Goal: Navigation & Orientation: Understand site structure

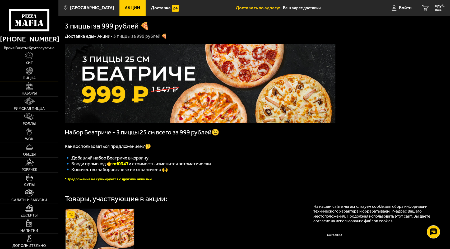
click at [35, 77] on span "Пицца" at bounding box center [29, 78] width 13 height 4
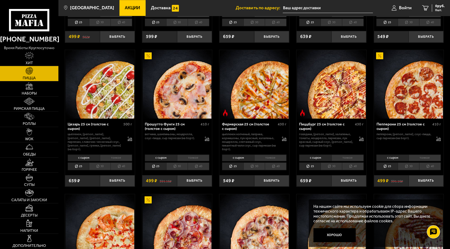
scroll to position [435, 0]
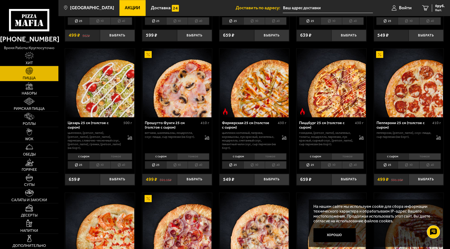
click at [92, 154] on li "с сыром" at bounding box center [84, 156] width 32 height 7
click at [107, 153] on li "тонкое" at bounding box center [116, 156] width 32 height 7
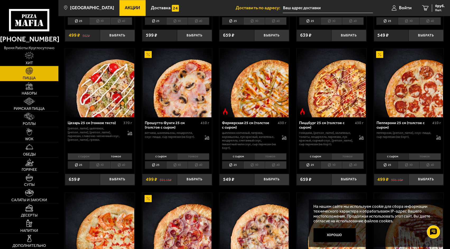
click at [97, 153] on li "с сыром" at bounding box center [84, 156] width 32 height 7
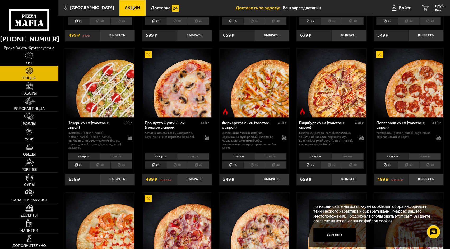
click at [97, 163] on li "30" at bounding box center [99, 165] width 21 height 8
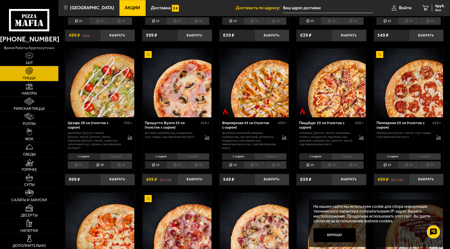
click at [88, 161] on li "25" at bounding box center [78, 165] width 21 height 8
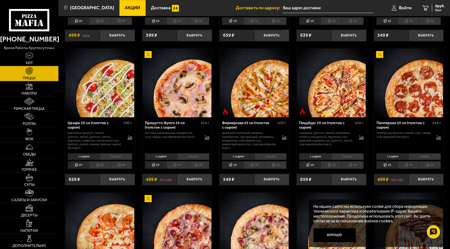
click at [112, 161] on li "40" at bounding box center [121, 165] width 22 height 8
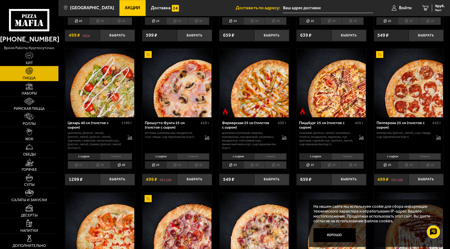
click at [103, 161] on li "30" at bounding box center [99, 165] width 21 height 8
click at [88, 161] on li "25" at bounding box center [78, 165] width 21 height 8
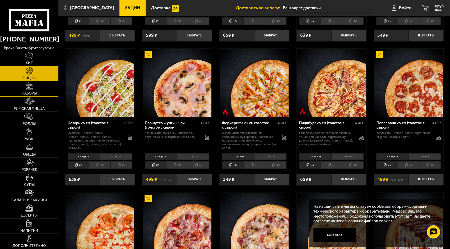
click at [31, 94] on span "Наборы" at bounding box center [29, 94] width 15 height 4
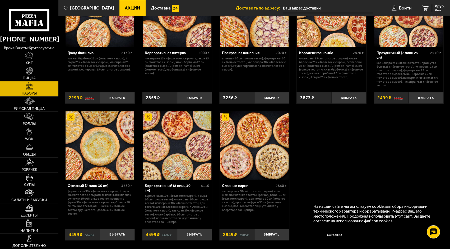
scroll to position [672, 0]
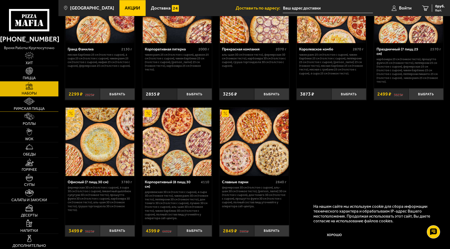
click at [36, 106] on link "Римская пицца" at bounding box center [29, 104] width 58 height 15
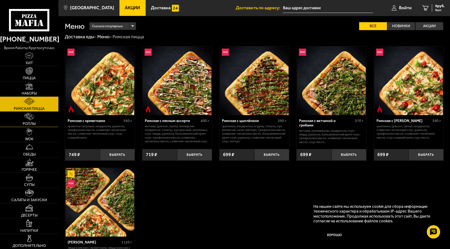
click at [16, 125] on link "Роллы" at bounding box center [29, 119] width 58 height 15
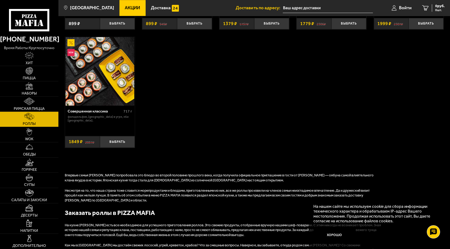
scroll to position [374, 0]
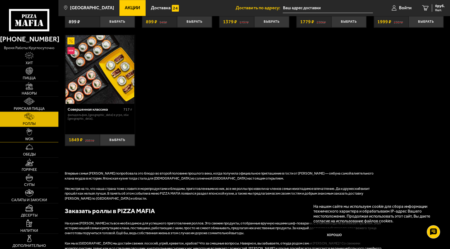
click at [43, 141] on link "WOK" at bounding box center [29, 134] width 58 height 15
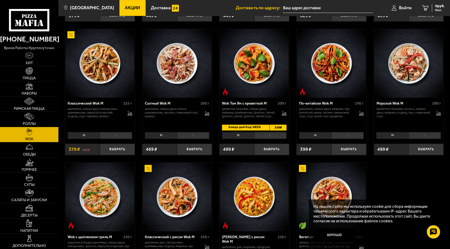
scroll to position [169, 0]
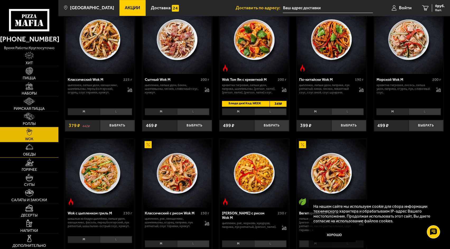
click at [35, 144] on link "Обеды" at bounding box center [29, 149] width 58 height 15
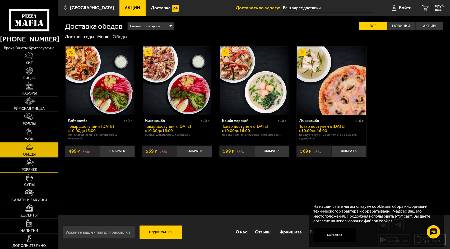
click at [34, 165] on link "Горячее" at bounding box center [29, 165] width 58 height 15
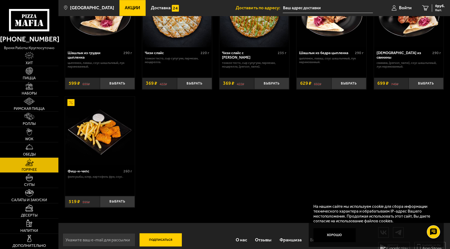
scroll to position [334, 0]
click at [29, 184] on span "Супы" at bounding box center [29, 185] width 11 height 4
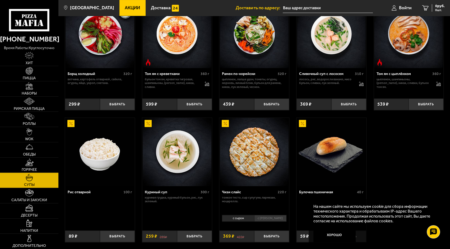
scroll to position [102, 0]
